Goal: Book appointment/travel/reservation

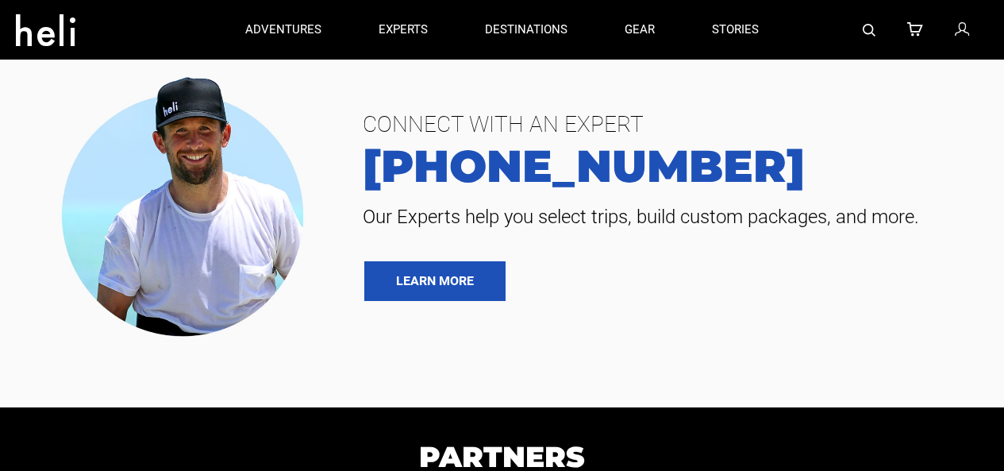
type input "Surf"
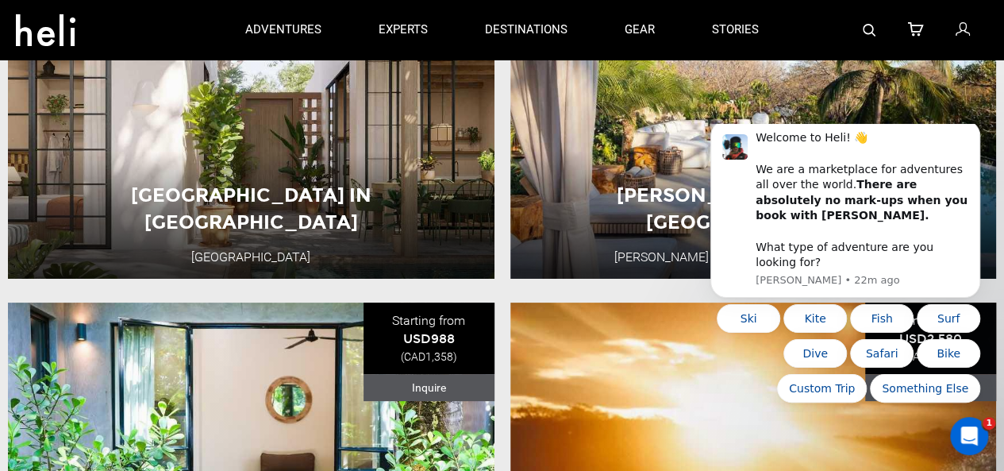
scroll to position [2974, 0]
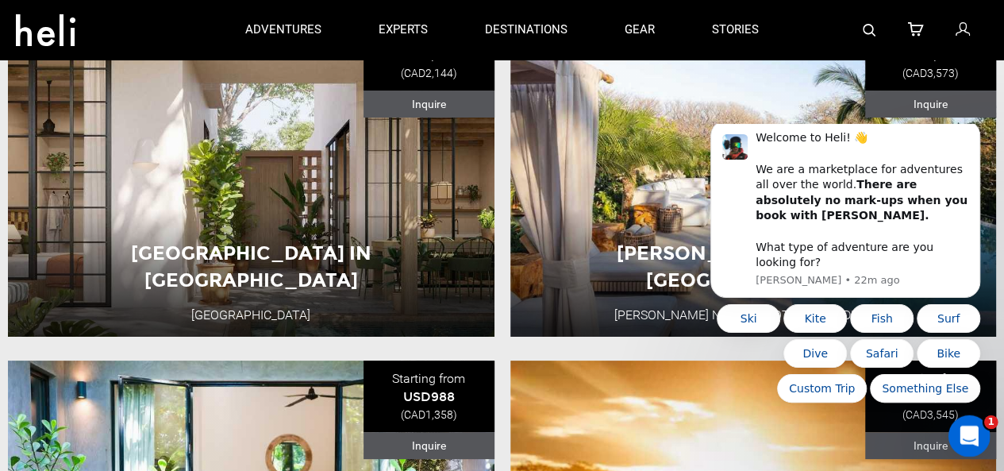
click at [970, 438] on icon "Open Intercom Messenger" at bounding box center [967, 434] width 26 height 26
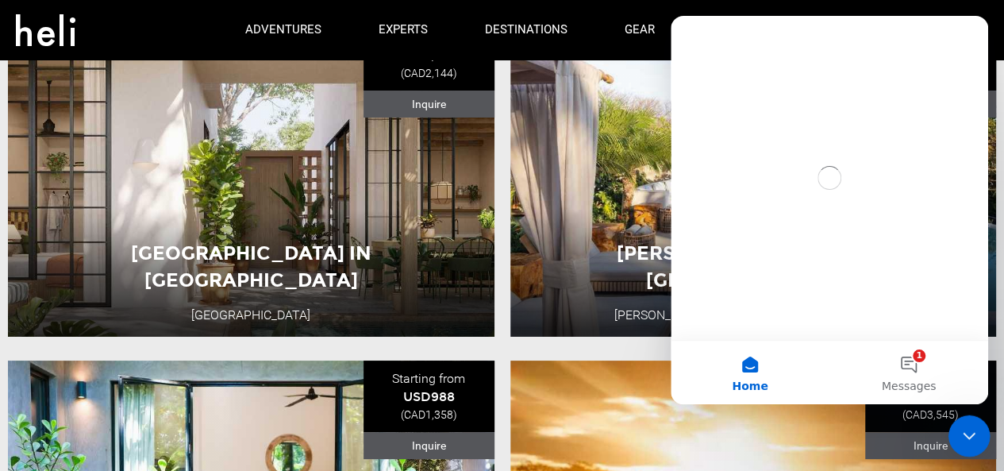
scroll to position [0, 0]
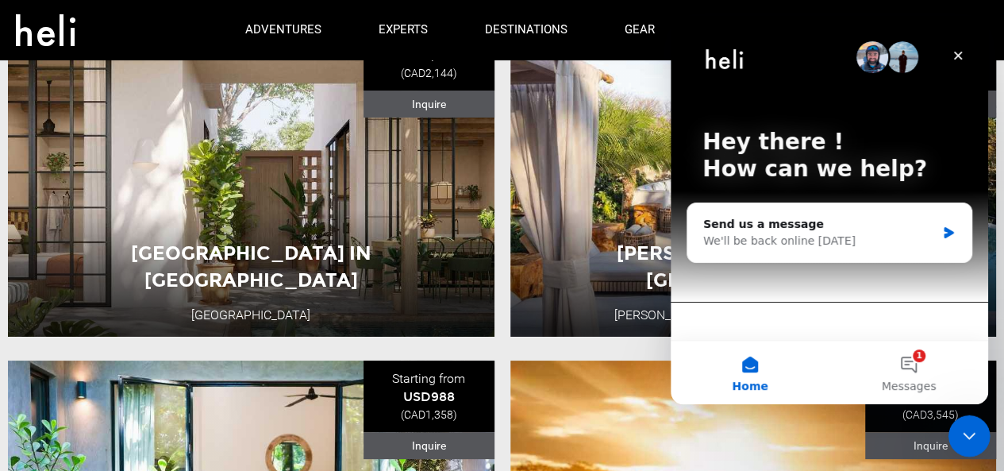
click at [970, 438] on icon "Close Intercom Messenger" at bounding box center [966, 433] width 19 height 19
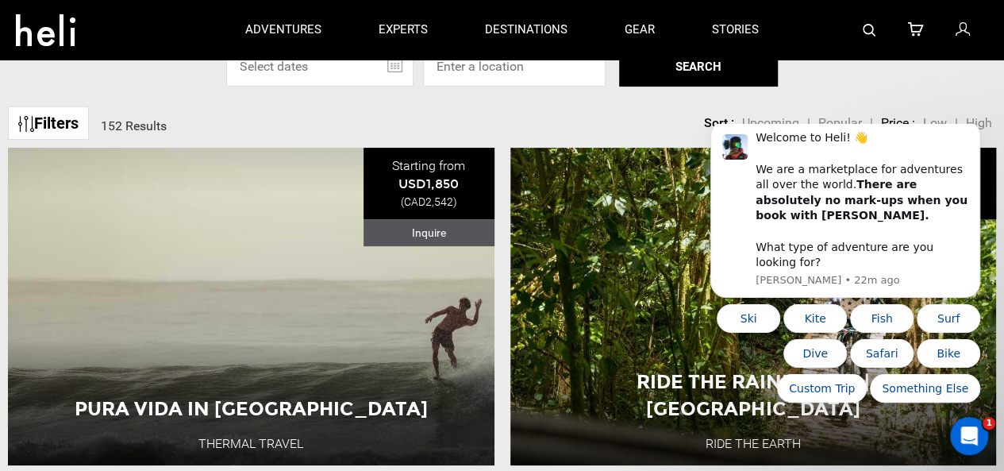
scroll to position [40, 0]
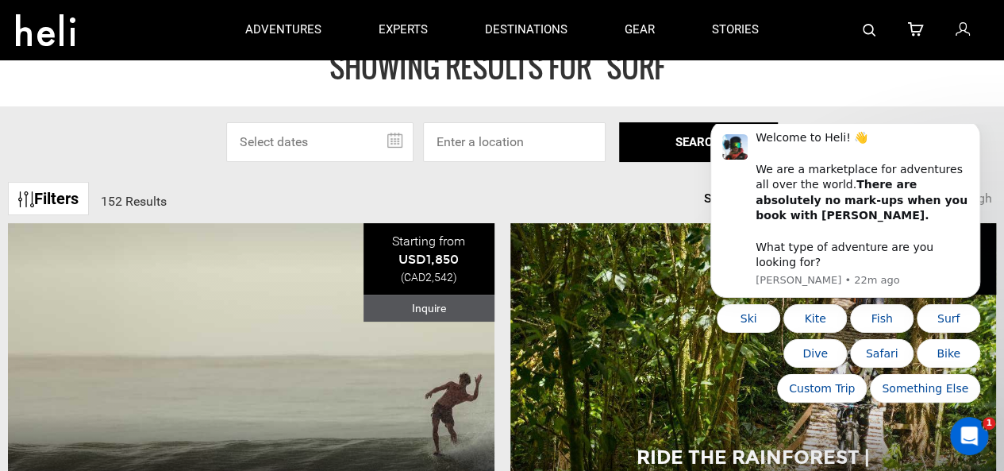
click at [399, 141] on input "text" at bounding box center [319, 142] width 187 height 40
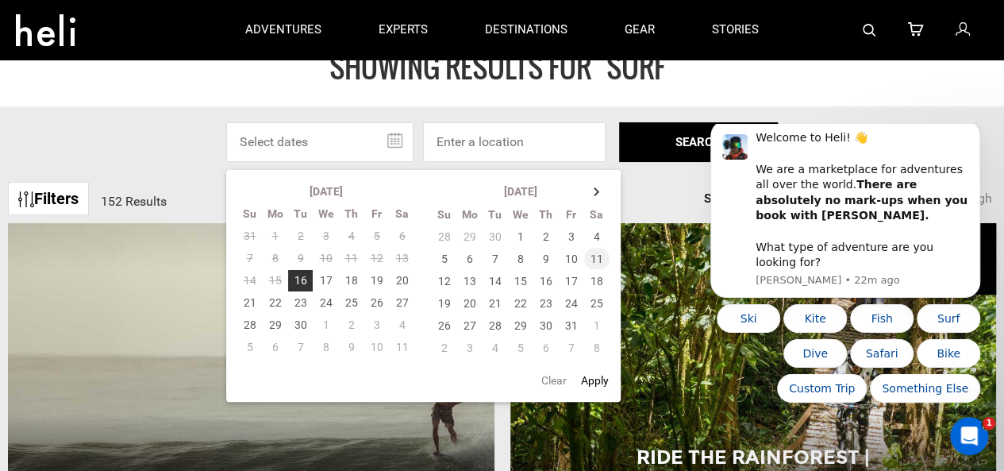
click at [598, 258] on td "11" at bounding box center [597, 259] width 26 height 22
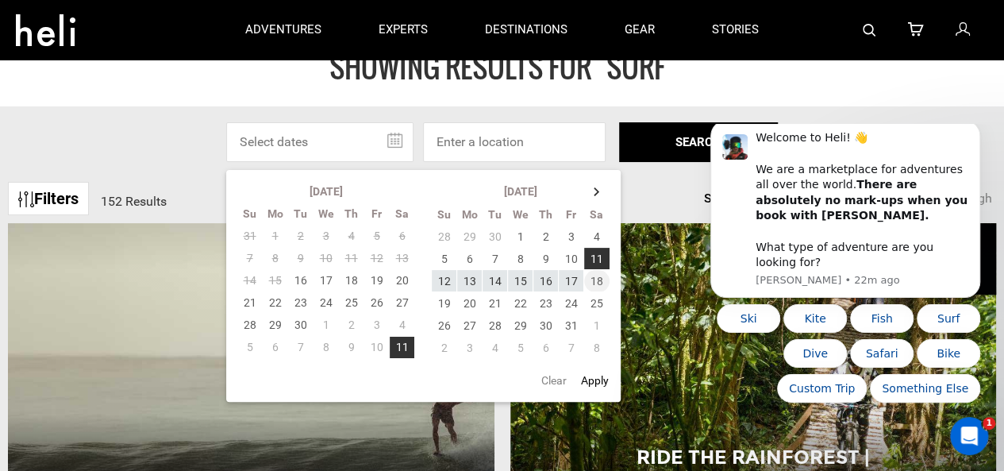
click at [597, 277] on td "18" at bounding box center [597, 281] width 26 height 22
click at [597, 383] on button "Apply" at bounding box center [594, 380] width 37 height 29
type input "[DATE] - [DATE]"
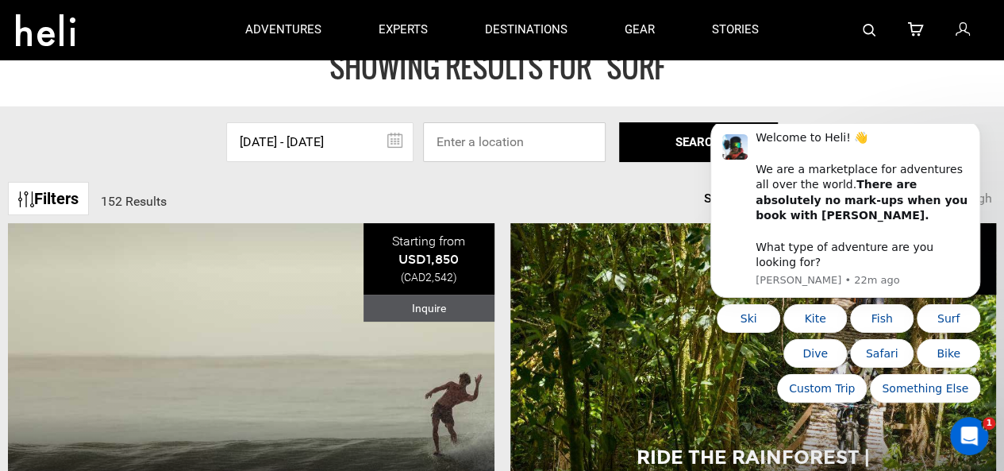
click at [522, 140] on input at bounding box center [514, 142] width 183 height 40
click at [660, 136] on button "SEARCH" at bounding box center [698, 142] width 159 height 40
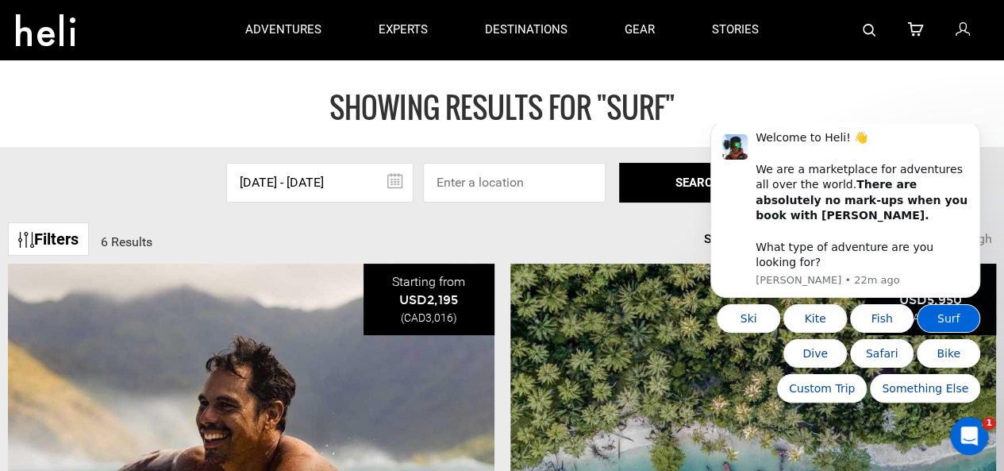
click at [948, 316] on button "Surf" at bounding box center [948, 318] width 63 height 29
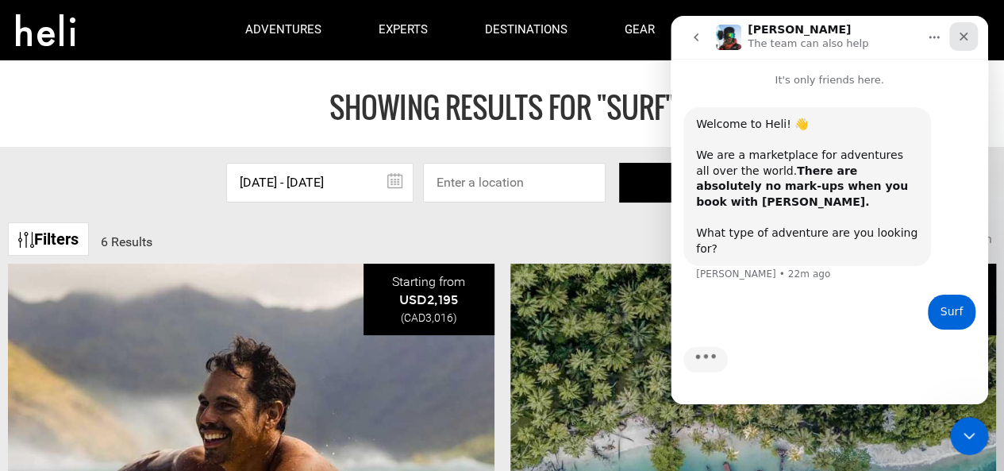
click at [963, 35] on icon "Close" at bounding box center [963, 36] width 13 height 13
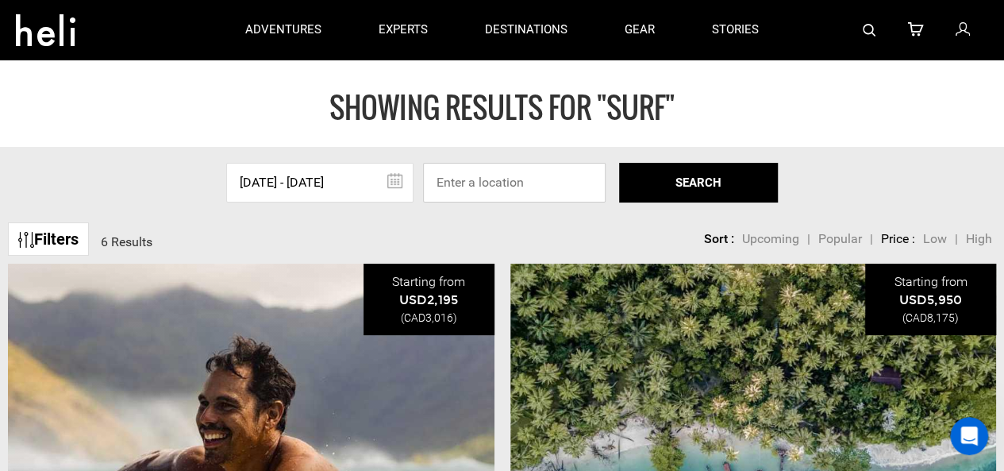
click at [473, 182] on input at bounding box center [514, 183] width 183 height 40
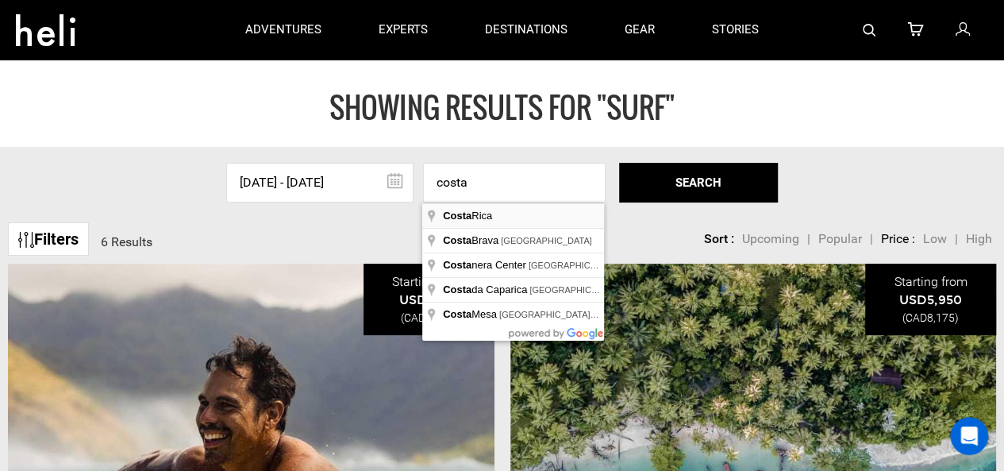
type input "[GEOGRAPHIC_DATA]"
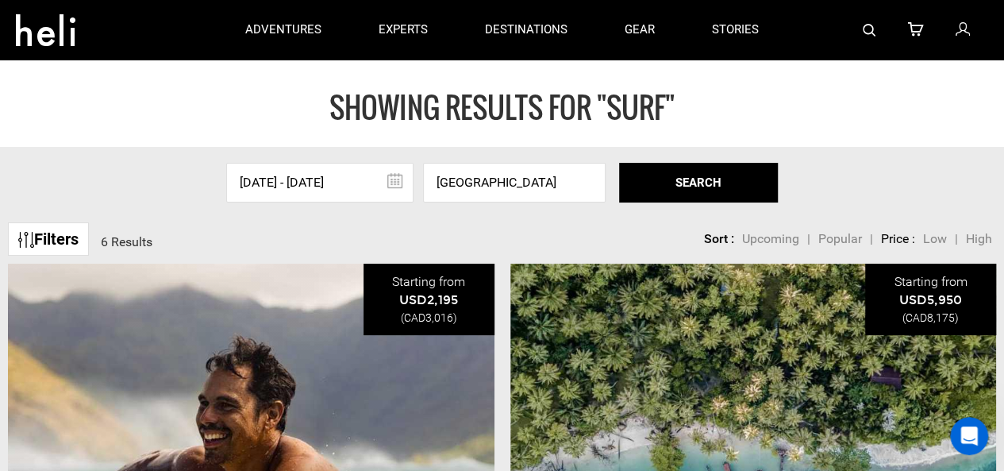
click at [687, 174] on button "SEARCH" at bounding box center [698, 183] width 159 height 40
